Goal: Task Accomplishment & Management: Use online tool/utility

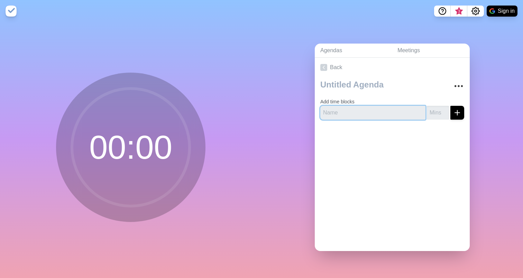
click at [346, 114] on input "text" at bounding box center [372, 113] width 105 height 14
type input "News of the day"
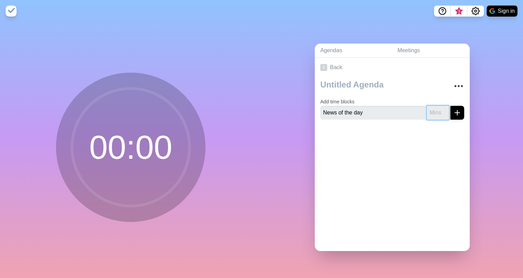
click at [438, 114] on input "number" at bounding box center [437, 113] width 22 height 14
type input "1"
click at [460, 118] on button "submit" at bounding box center [457, 113] width 14 height 14
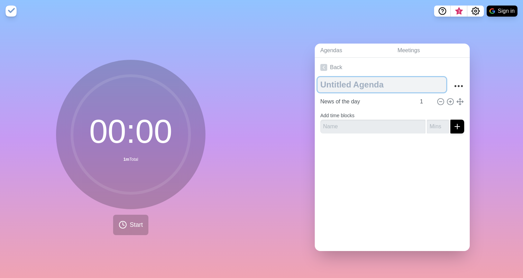
click at [354, 86] on textarea at bounding box center [381, 84] width 129 height 15
type textarea "Meeting POT Departments"
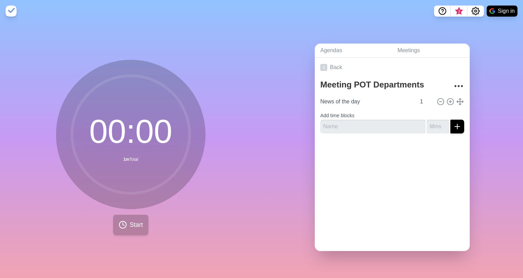
click at [132, 226] on span "Start" at bounding box center [136, 224] width 13 height 9
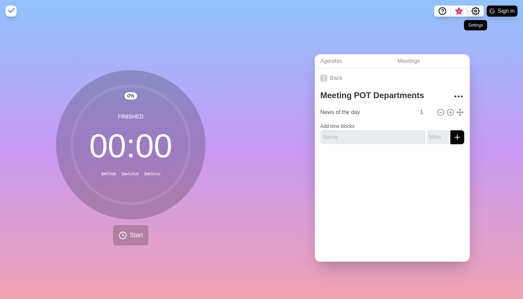
click at [477, 13] on icon "Settings" at bounding box center [475, 11] width 8 height 8
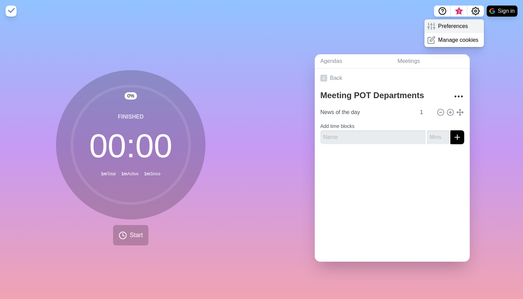
click at [447, 27] on p "Preferences" at bounding box center [453, 26] width 30 height 8
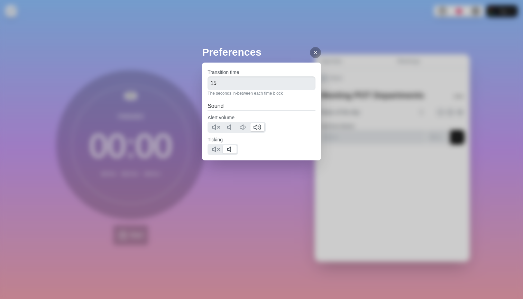
click at [314, 54] on icon at bounding box center [315, 53] width 6 height 6
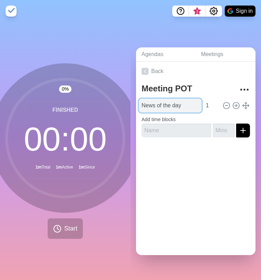
click at [176, 106] on input "News of the day" at bounding box center [170, 105] width 63 height 14
type input "Follow Up On Previous Meeting"
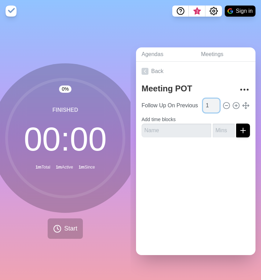
click at [211, 106] on input "1" at bounding box center [211, 105] width 17 height 14
type input "5"
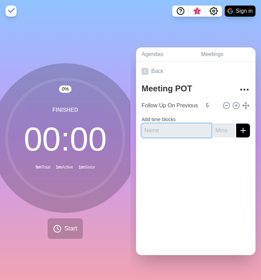
click at [180, 133] on input "text" at bounding box center [177, 130] width 70 height 14
click at [180, 126] on input "N" at bounding box center [177, 130] width 70 height 14
paste input "ews/press items of the day"
type input "News/press items of the day"
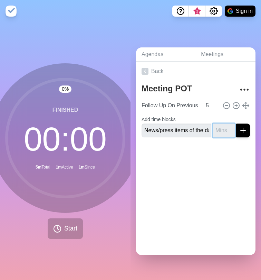
click at [223, 131] on input "number" at bounding box center [224, 130] width 22 height 14
type input "10"
click at [246, 133] on icon "submit" at bounding box center [243, 130] width 8 height 8
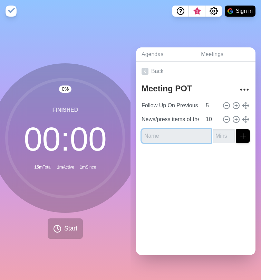
paste input "Status of content"
type input "Status of content"
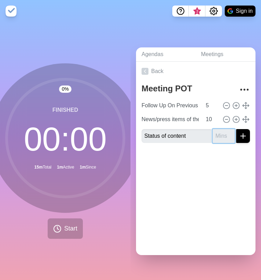
click at [223, 136] on input "number" at bounding box center [224, 136] width 22 height 14
type input "5"
click at [243, 136] on line "submit" at bounding box center [243, 136] width 5 height 0
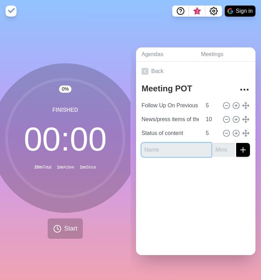
paste input "New content and messages"
type input "New content and messages"
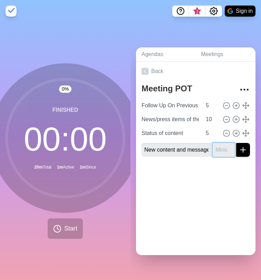
click at [221, 150] on input "number" at bounding box center [224, 150] width 22 height 14
type input "10"
click at [240, 152] on icon "submit" at bounding box center [243, 150] width 8 height 8
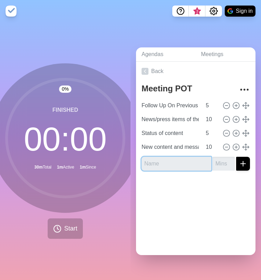
paste input "Department statuses"
type input "Department statuses"
click at [222, 165] on input "number" at bounding box center [224, 164] width 22 height 14
type input "10"
click at [204, 185] on div at bounding box center [196, 190] width 120 height 28
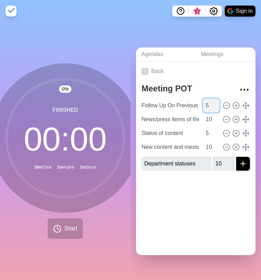
click at [209, 104] on input "5" at bounding box center [211, 105] width 17 height 14
click at [210, 119] on input "10" at bounding box center [211, 119] width 17 height 14
click at [209, 149] on input "10" at bounding box center [211, 147] width 17 height 14
click at [222, 164] on input "10" at bounding box center [224, 164] width 22 height 14
click at [205, 131] on input "5" at bounding box center [211, 133] width 17 height 14
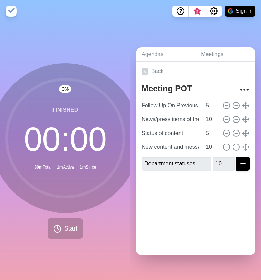
click at [219, 195] on div at bounding box center [196, 190] width 120 height 28
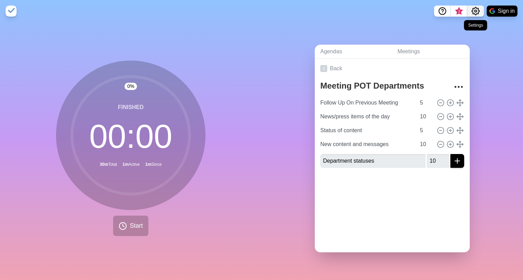
click at [476, 7] on button "Settings" at bounding box center [475, 11] width 17 height 11
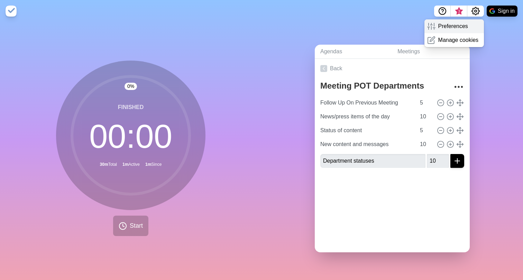
click at [453, 27] on p "Preferences" at bounding box center [453, 26] width 30 height 8
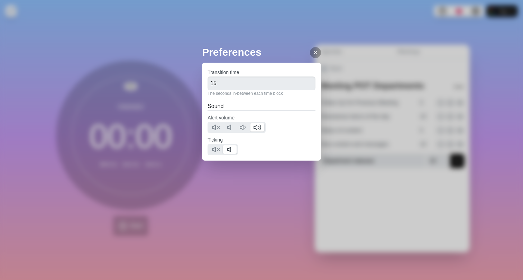
click at [315, 53] on line at bounding box center [315, 52] width 3 height 3
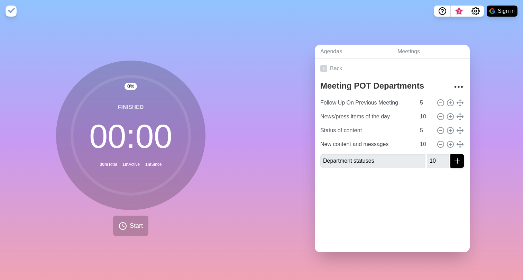
click at [12, 10] on img at bounding box center [11, 11] width 11 height 11
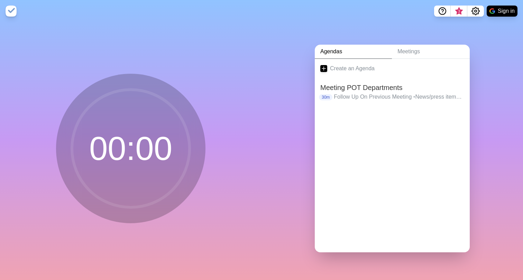
click at [10, 10] on img at bounding box center [11, 11] width 11 height 11
click at [373, 96] on p "Follow Up On Previous Meeting • News/press items of the day • Status of content…" at bounding box center [399, 97] width 130 height 8
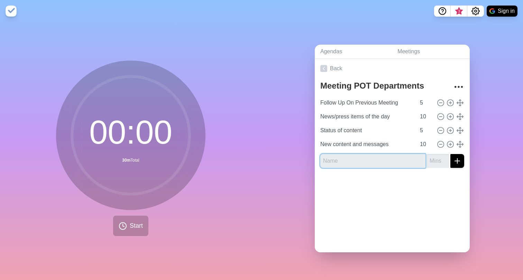
click at [383, 158] on input "text" at bounding box center [372, 161] width 105 height 14
paste input "Department statuses"
type input "Department statuses"
click at [436, 162] on input "number" at bounding box center [437, 161] width 22 height 14
type input "10"
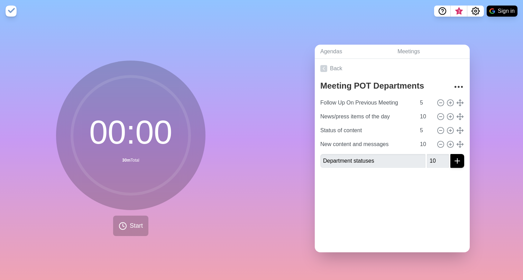
click at [456, 163] on icon "submit" at bounding box center [457, 161] width 8 height 8
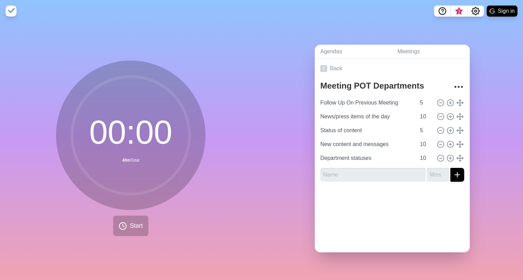
click at [385, 194] on div at bounding box center [392, 201] width 155 height 28
click at [458, 87] on circle "More" at bounding box center [458, 86] width 1 height 1
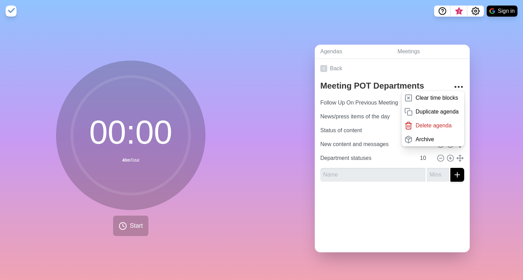
click at [500, 79] on div "Agendas Meetings Back Meeting POT Departments Clear time blocks Duplicate agend…" at bounding box center [391, 150] width 261 height 257
click at [337, 47] on link "Agendas" at bounding box center [353, 52] width 77 height 14
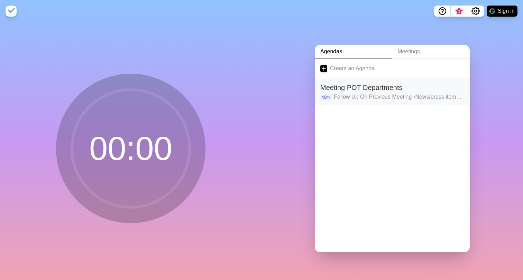
click at [377, 89] on h2 "Meeting POT Departments" at bounding box center [392, 87] width 144 height 10
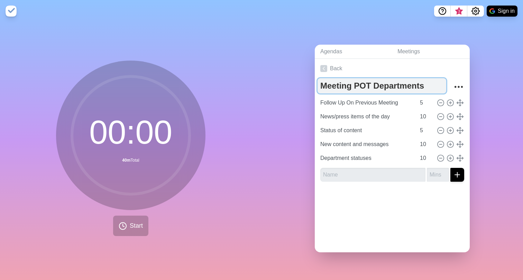
click at [423, 83] on textarea "Meeting POT Departments" at bounding box center [381, 85] width 129 height 15
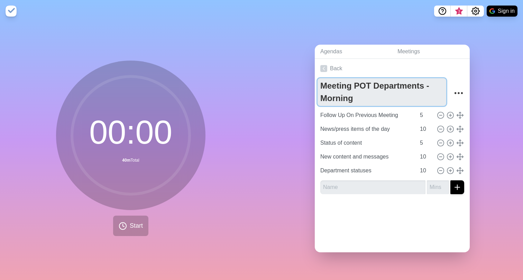
type textarea "Meeting POT Departments - Morning"
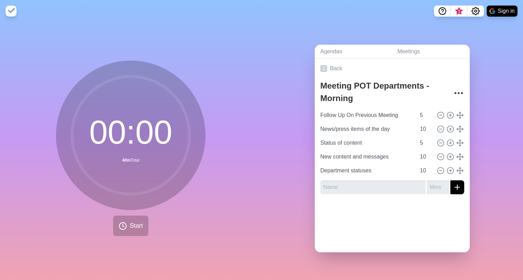
click at [509, 89] on div "Agendas Meetings Back Meeting POT Departments - Morning Follow Up On Previous M…" at bounding box center [391, 150] width 261 height 257
